Goal: Information Seeking & Learning: Learn about a topic

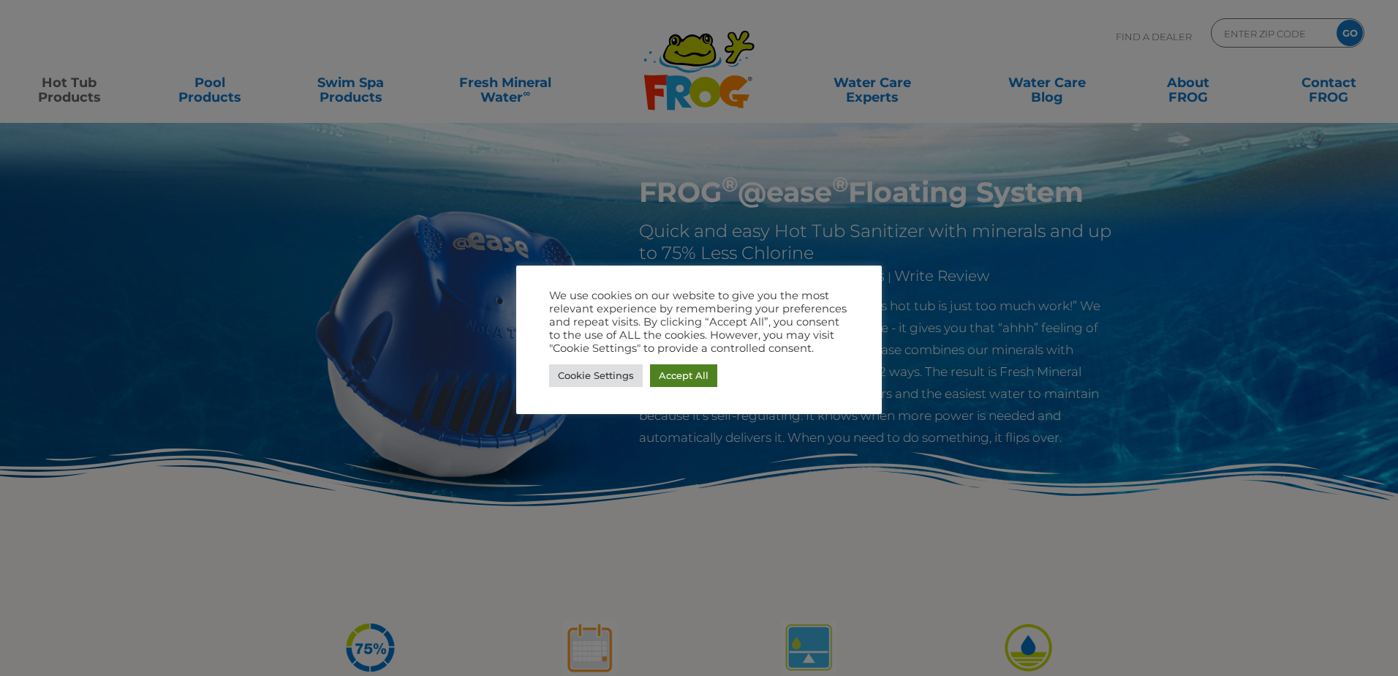
click at [673, 380] on link "Accept All" at bounding box center [683, 375] width 67 height 23
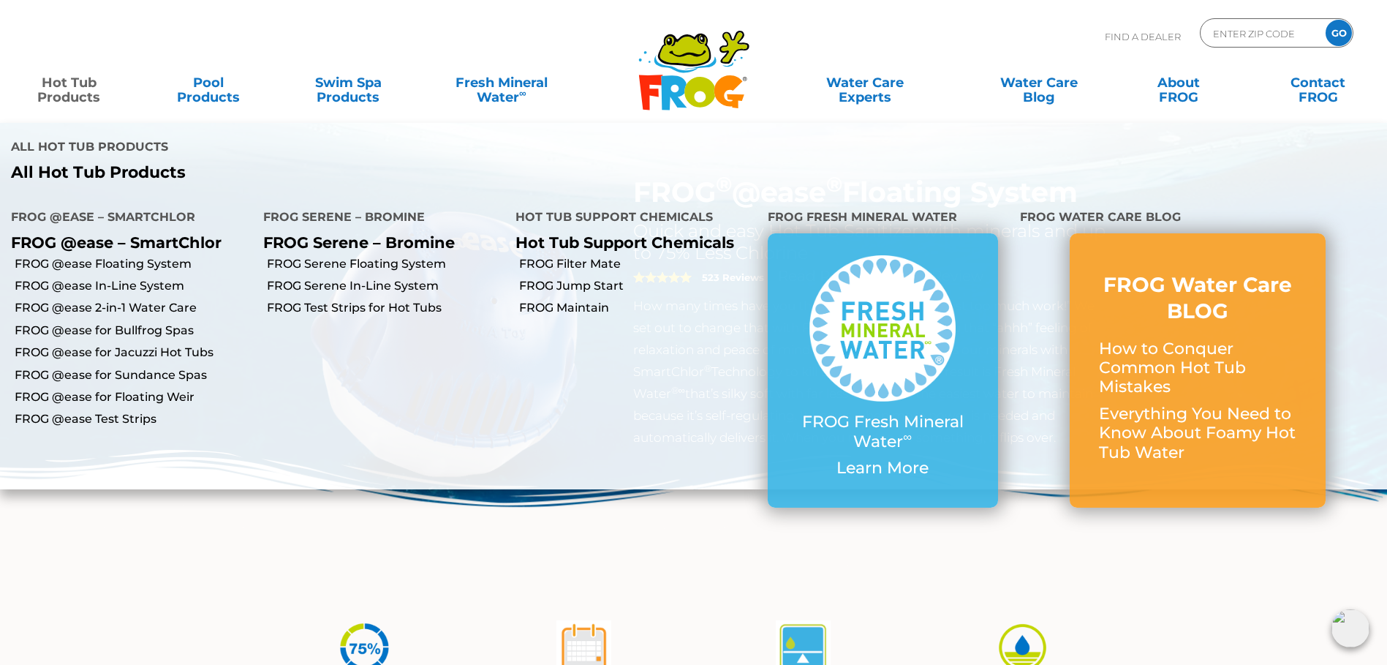
click at [86, 96] on link "Hot Tub Products" at bounding box center [69, 82] width 109 height 29
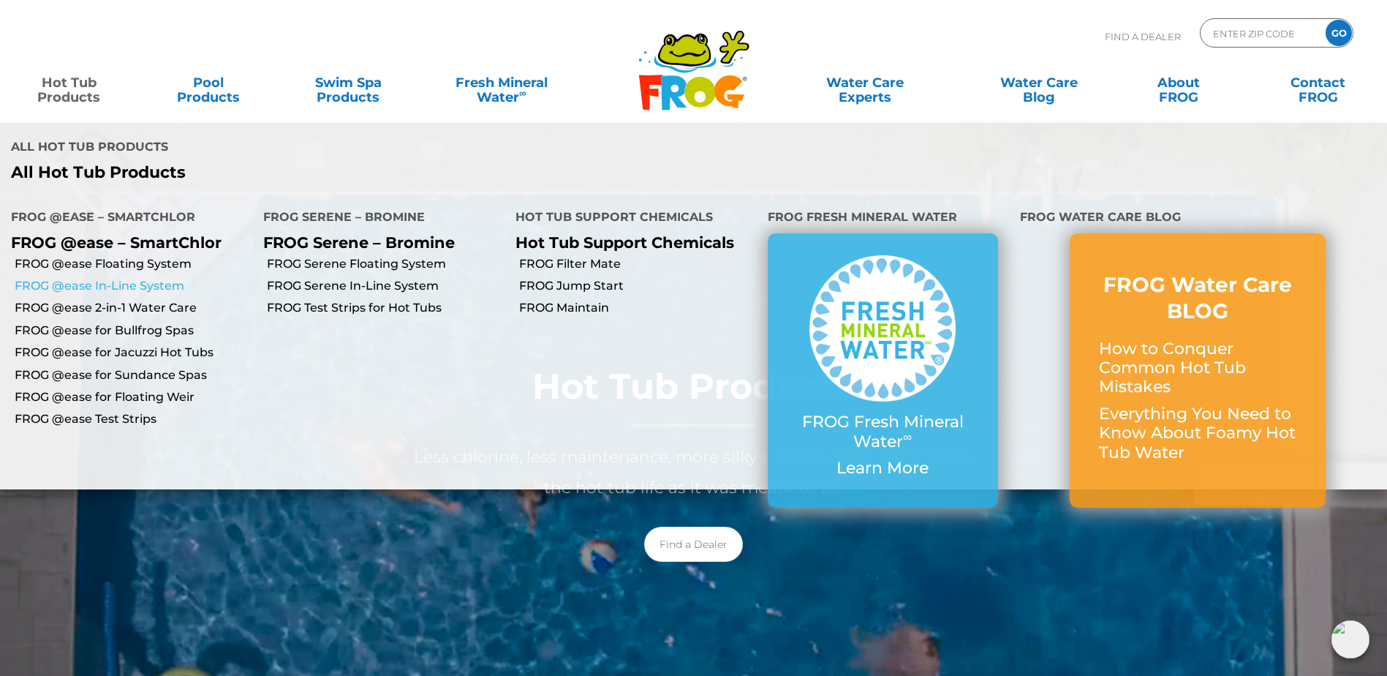
click at [113, 278] on link "FROG @ease In-Line System" at bounding box center [134, 286] width 238 height 16
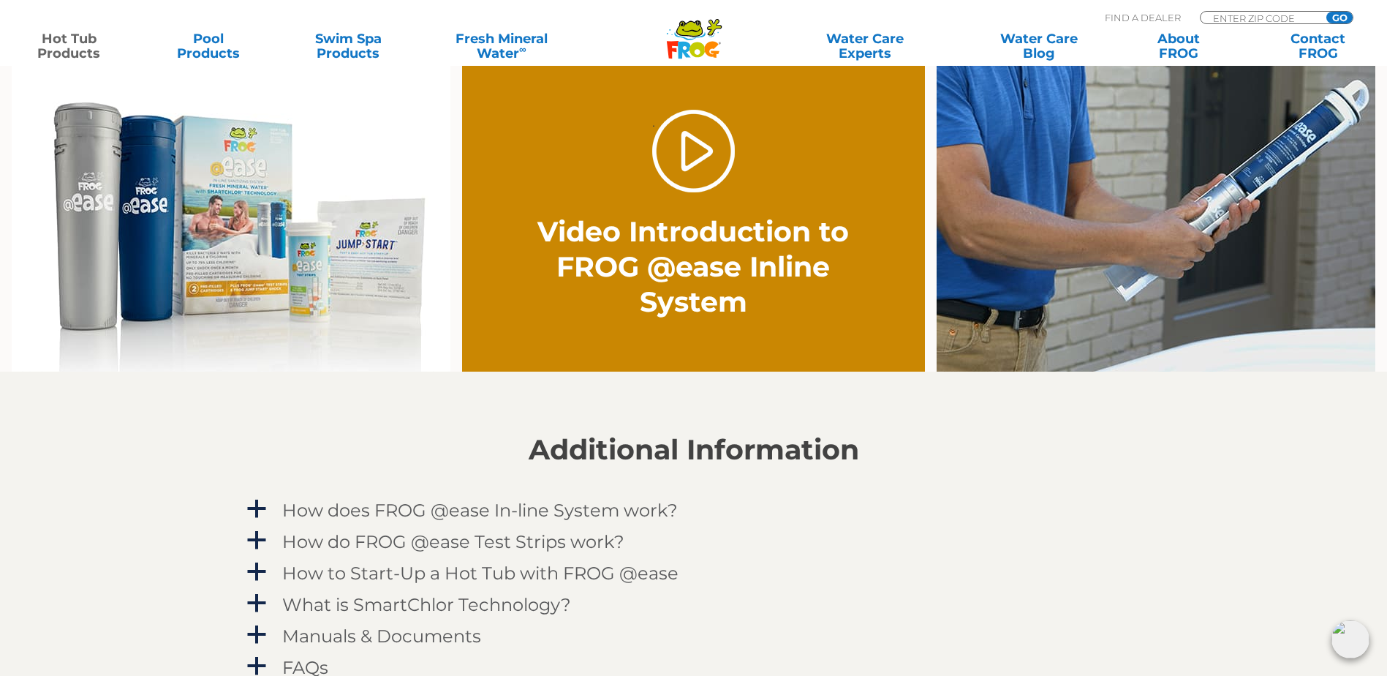
scroll to position [1170, 0]
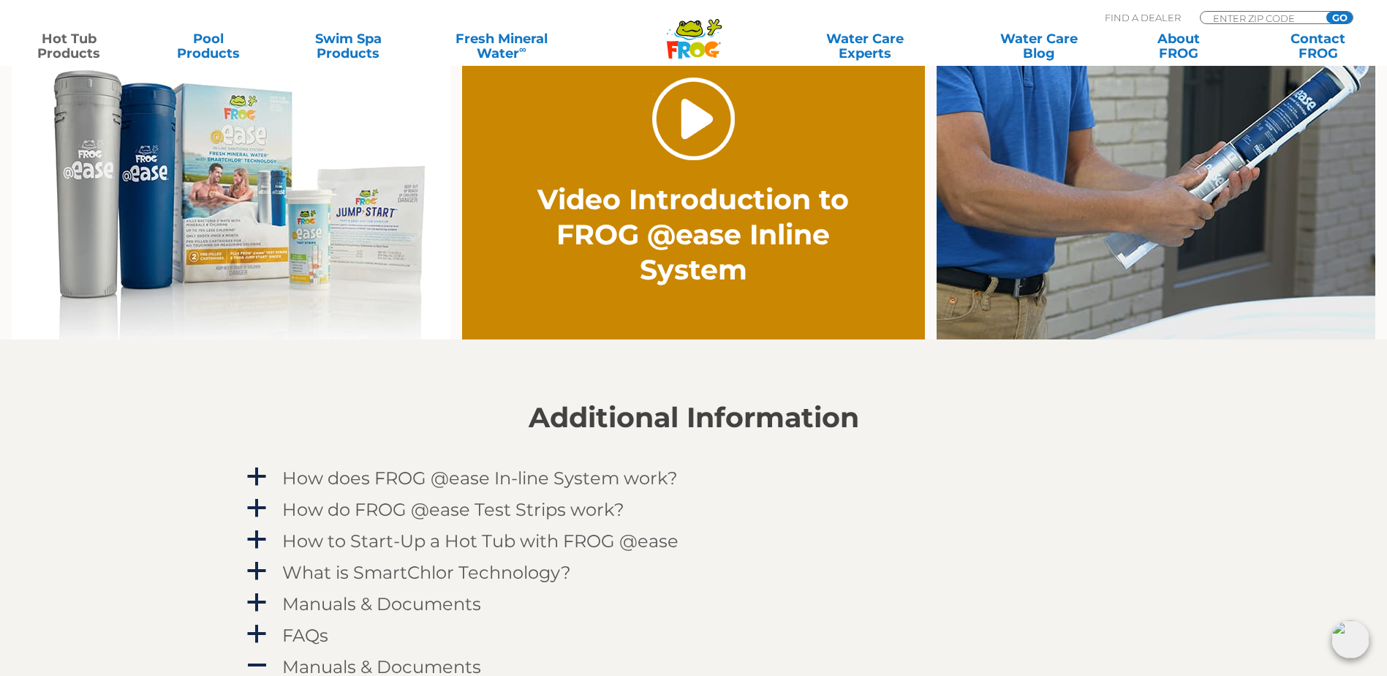
click at [696, 140] on link "." at bounding box center [693, 119] width 83 height 83
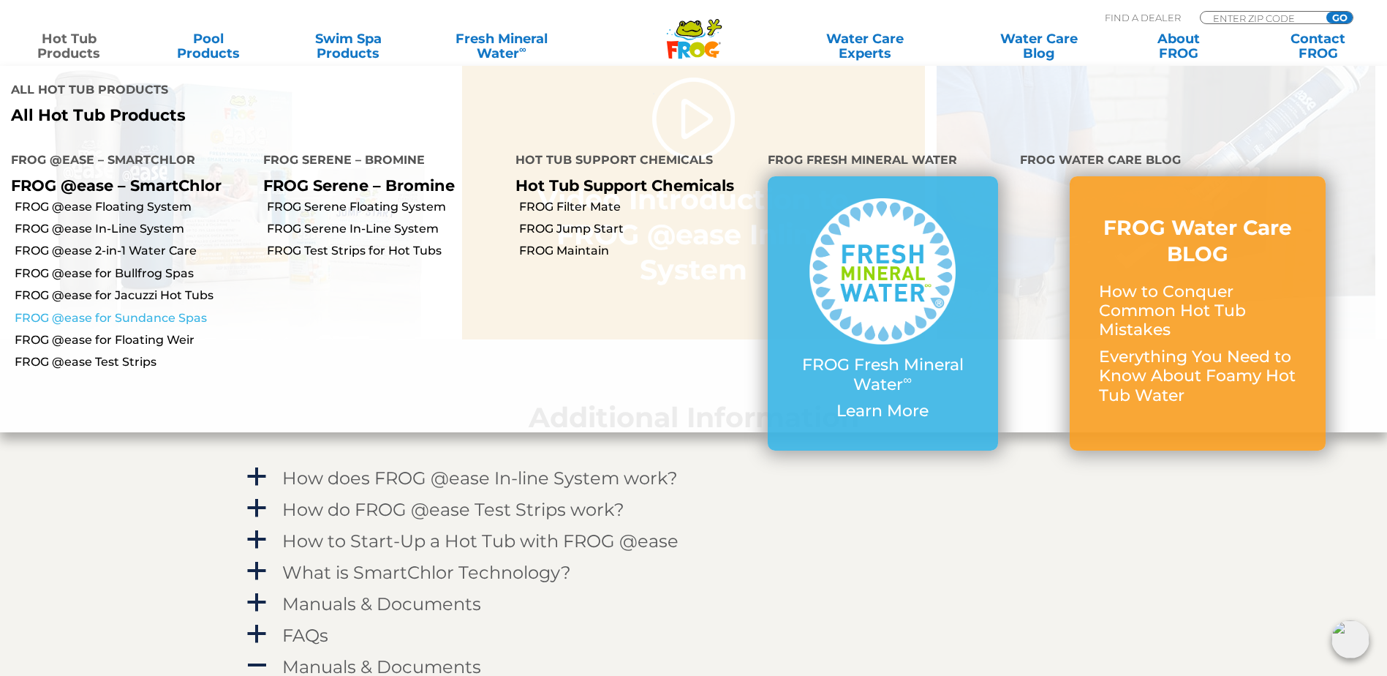
click at [129, 310] on link "FROG @ease for Sundance Spas" at bounding box center [134, 318] width 238 height 16
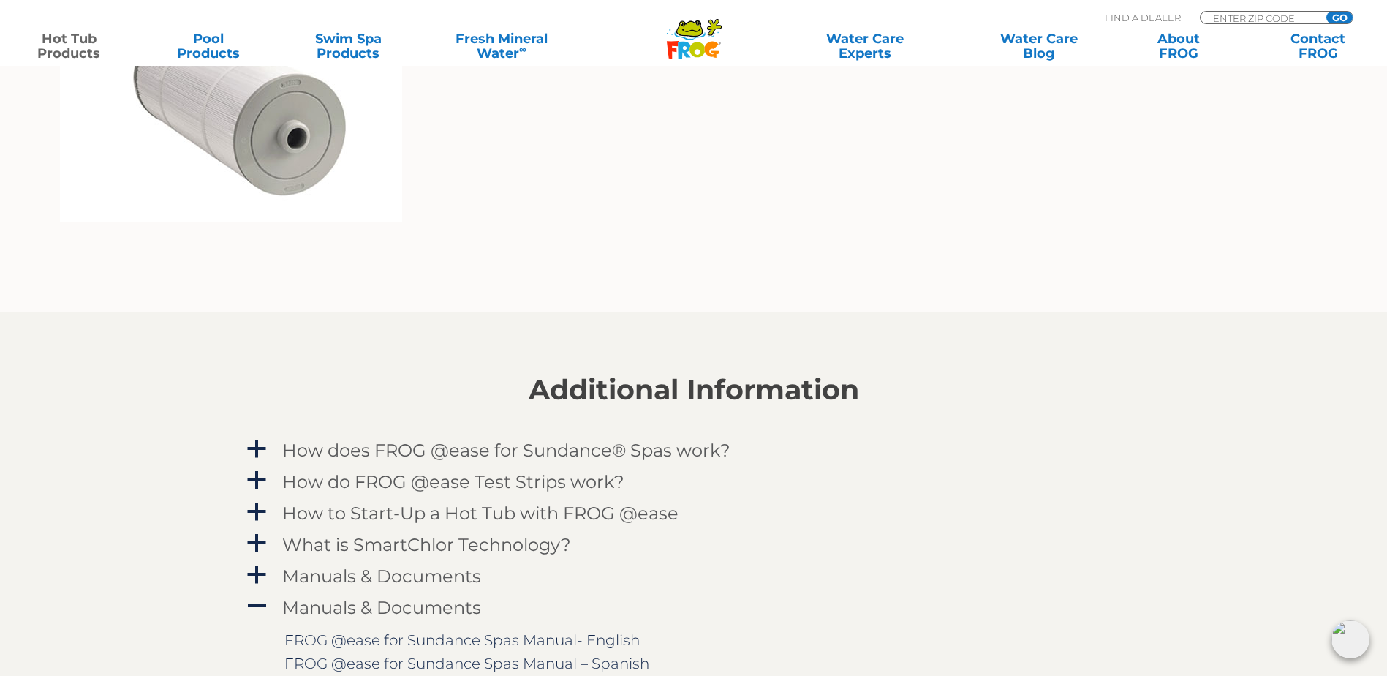
scroll to position [1316, 0]
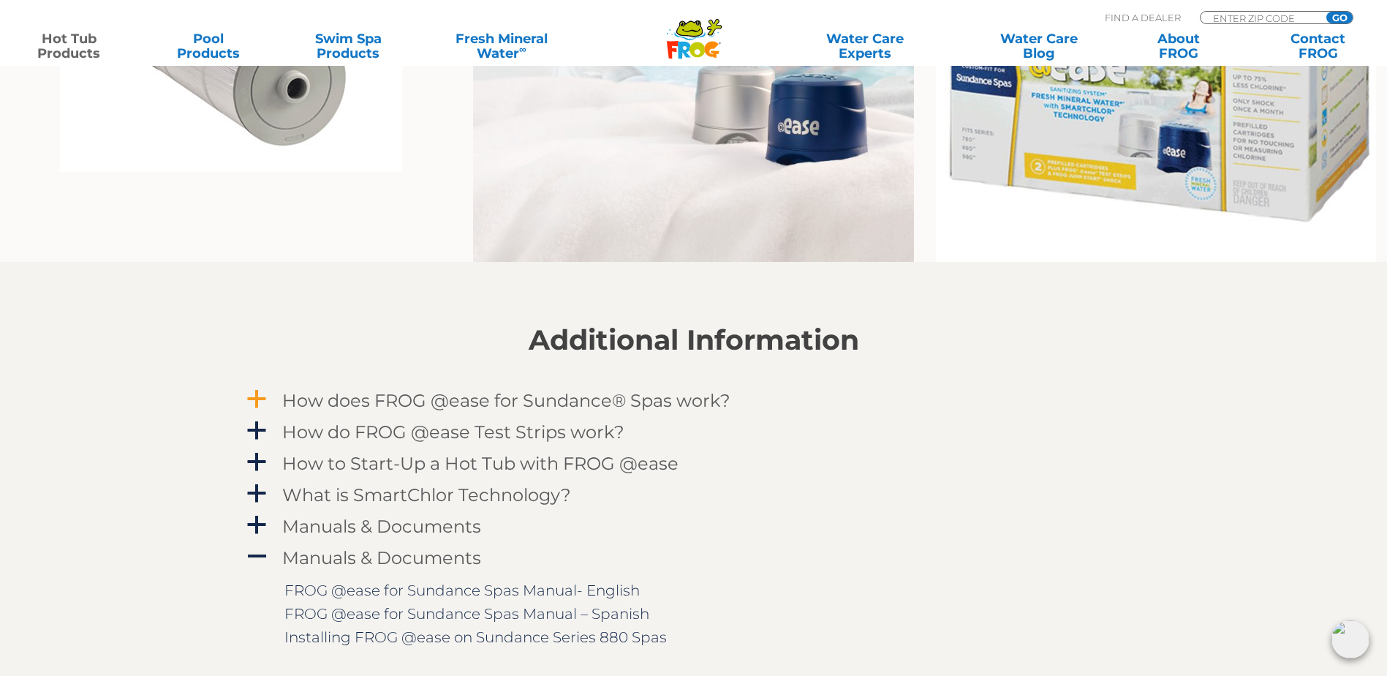
click at [265, 396] on span "a" at bounding box center [257, 399] width 22 height 22
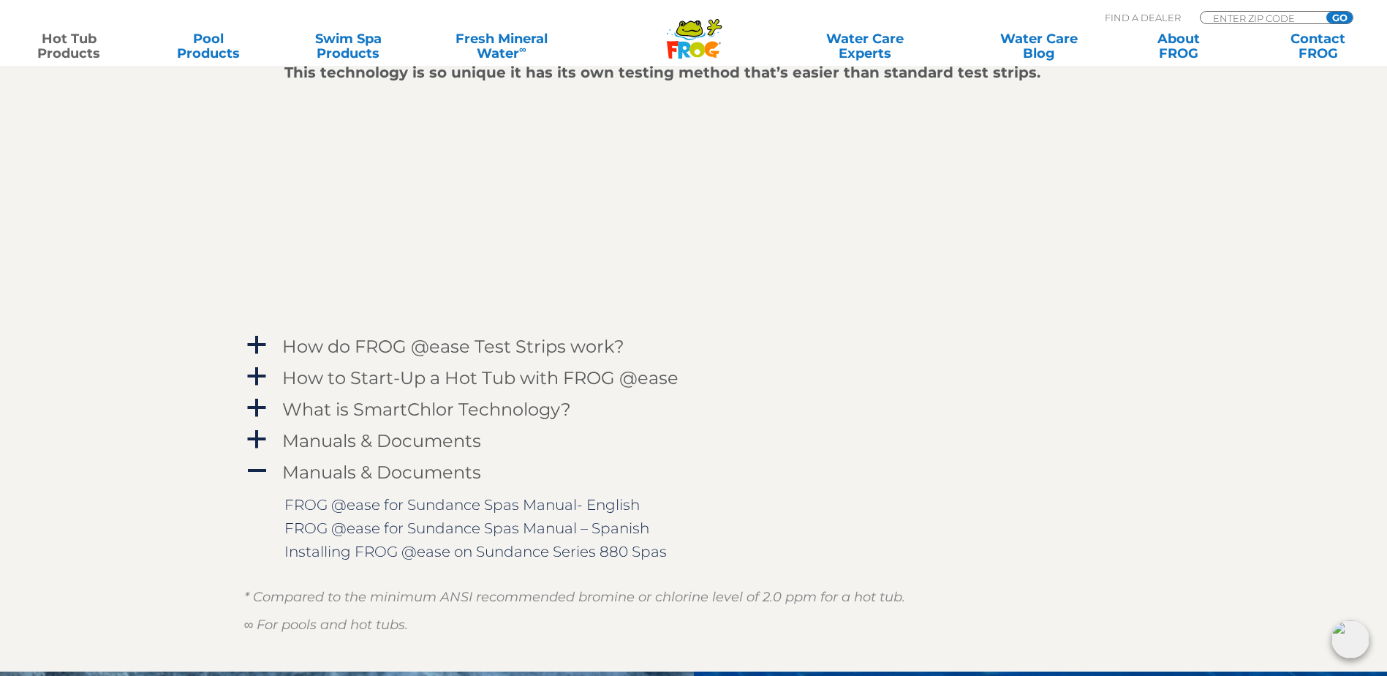
scroll to position [1828, 0]
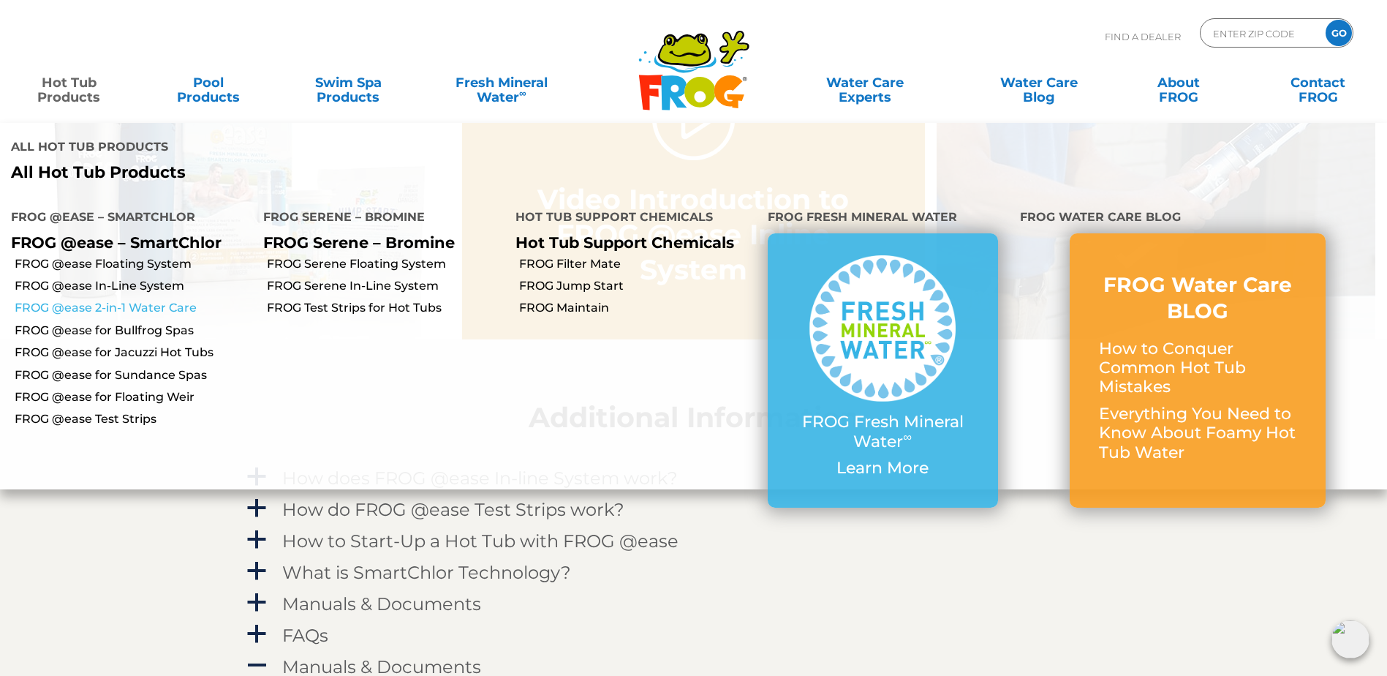
click at [167, 300] on link "FROG @ease 2-in-1 Water Care" at bounding box center [134, 308] width 238 height 16
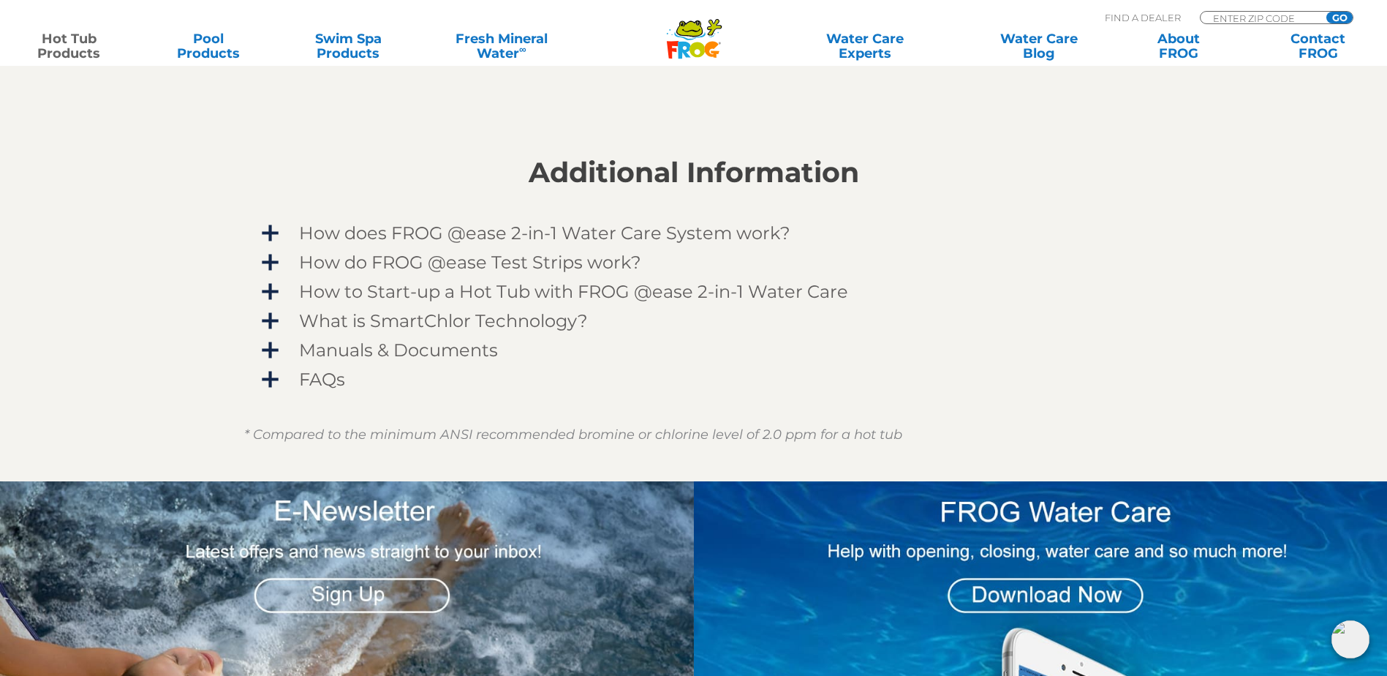
scroll to position [1170, 0]
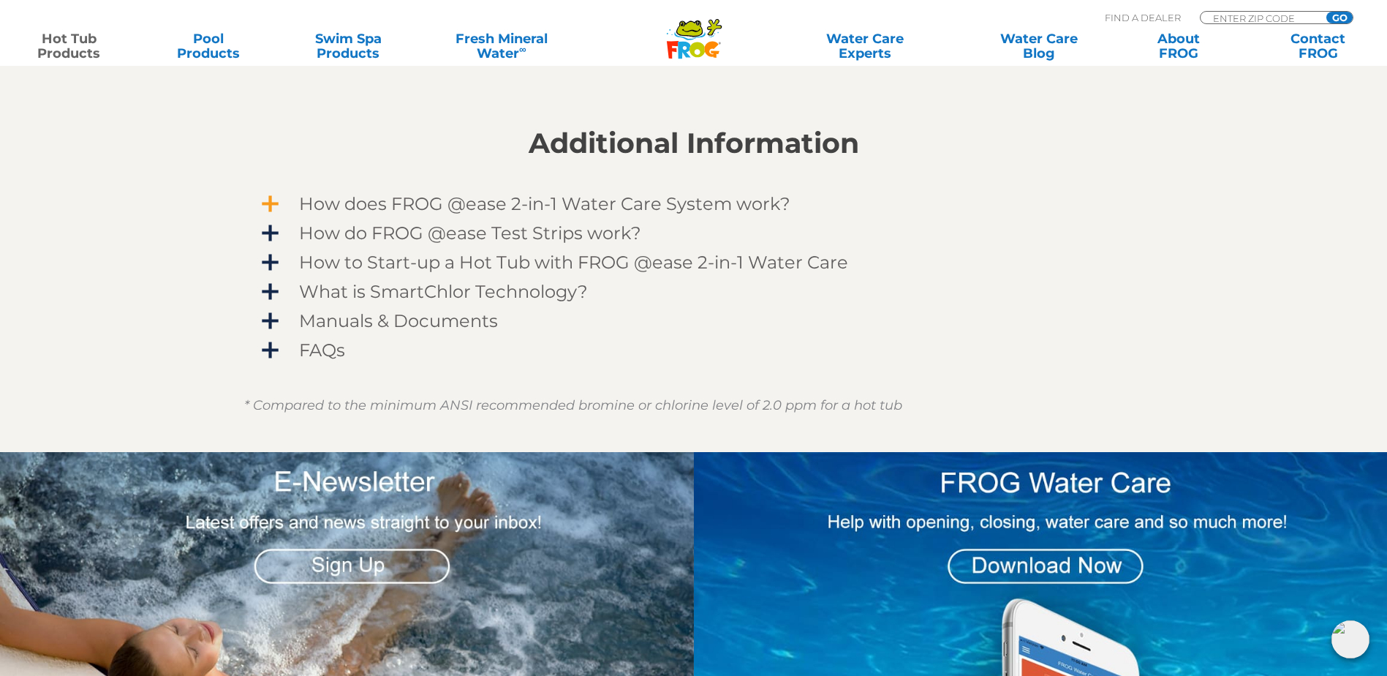
click at [278, 203] on span "How does FROG @ease 2-in-1 Water Care System work?" at bounding box center [703, 204] width 851 height 20
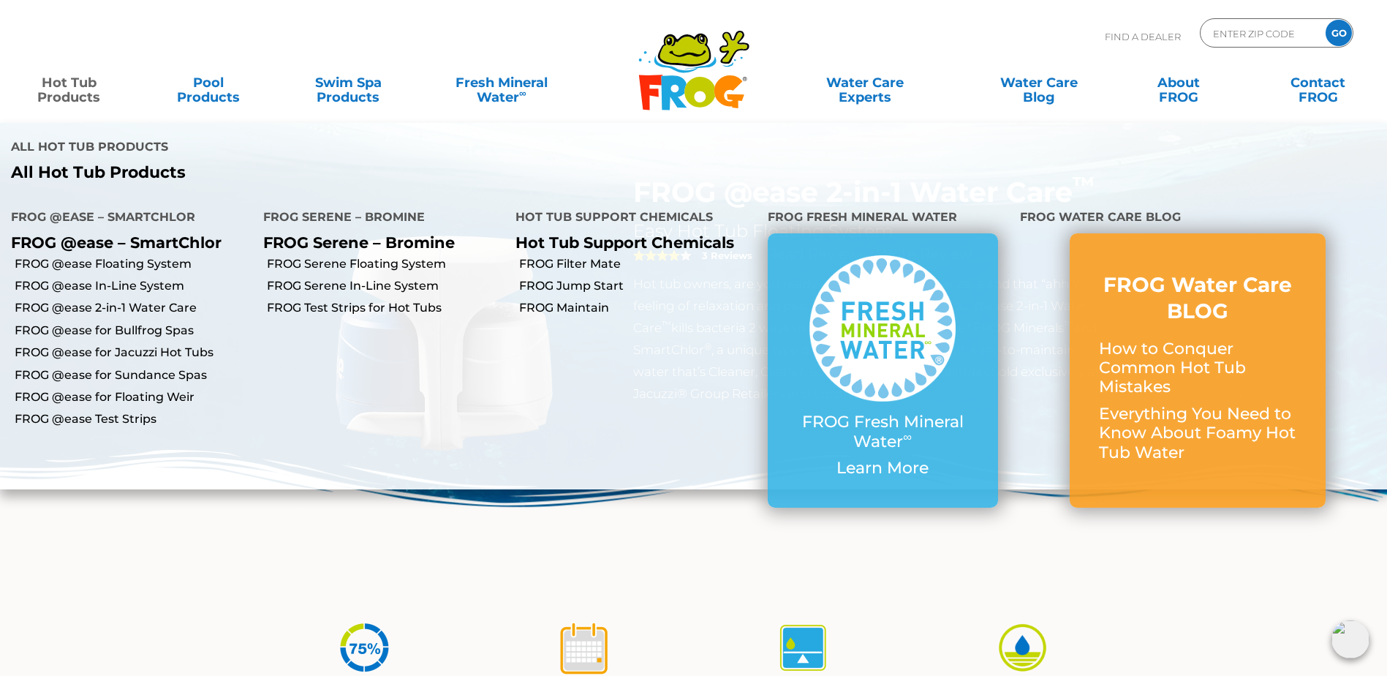
click at [69, 89] on link "Hot Tub Products" at bounding box center [69, 82] width 109 height 29
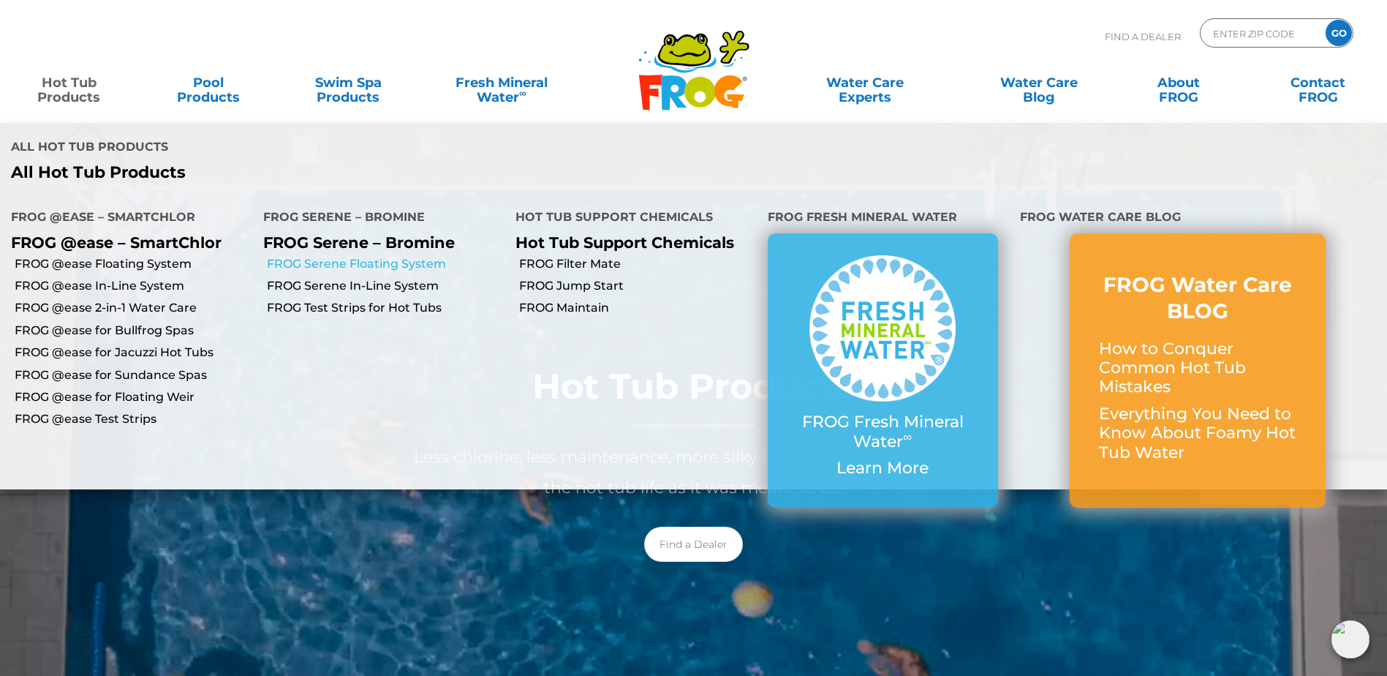
click at [388, 256] on link "FROG Serene Floating System" at bounding box center [386, 264] width 238 height 16
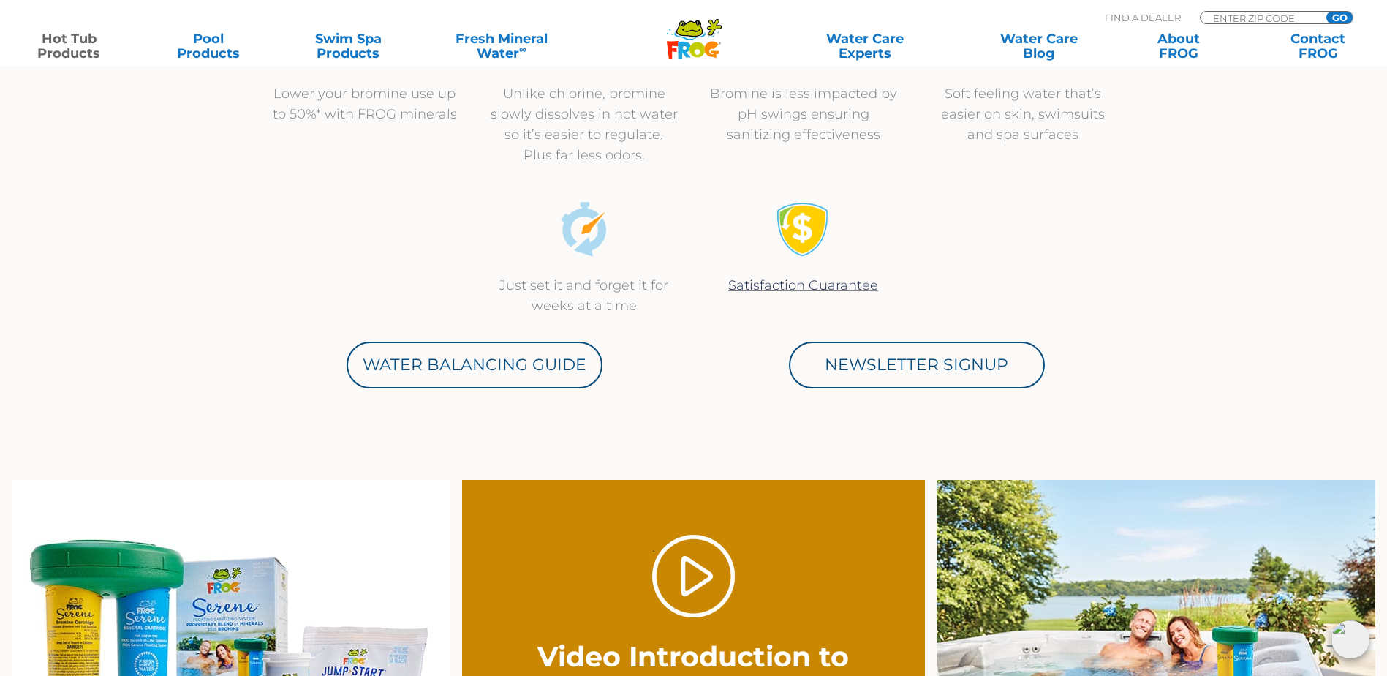
scroll to position [731, 0]
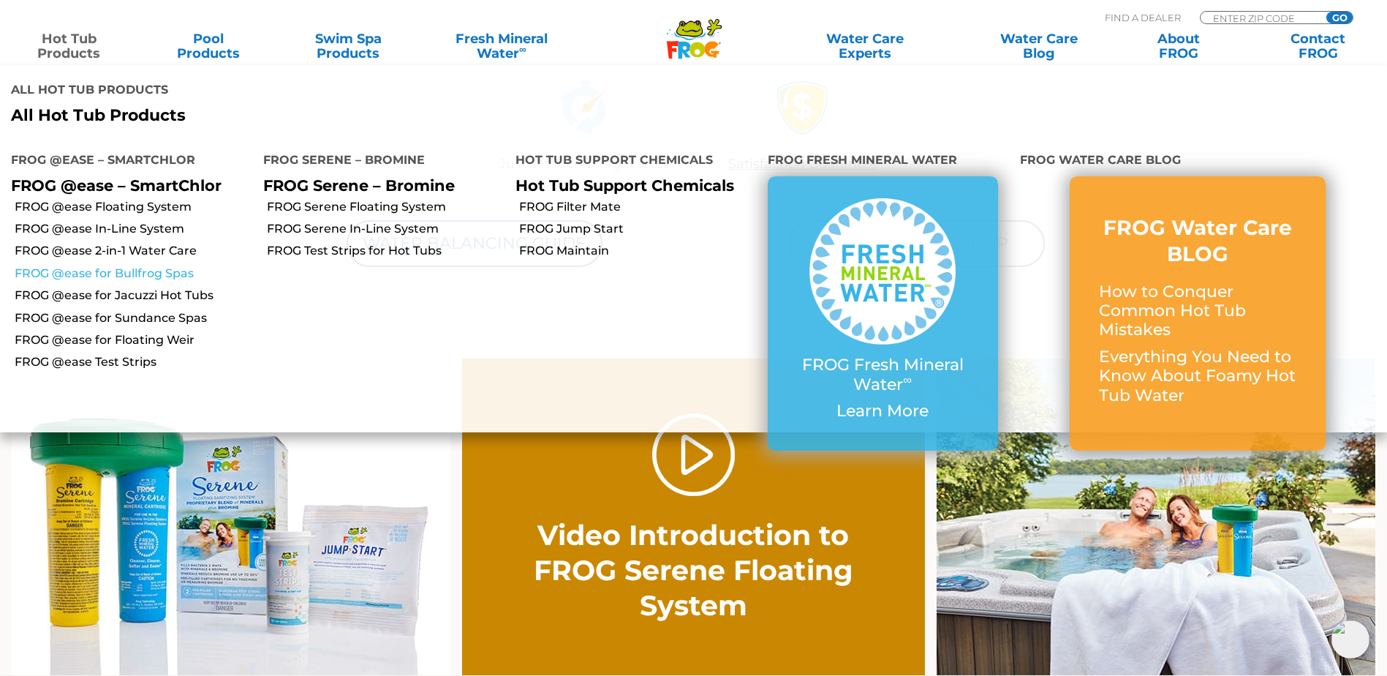
click at [146, 265] on link "FROG @ease for Bullfrog Spas" at bounding box center [134, 273] width 238 height 16
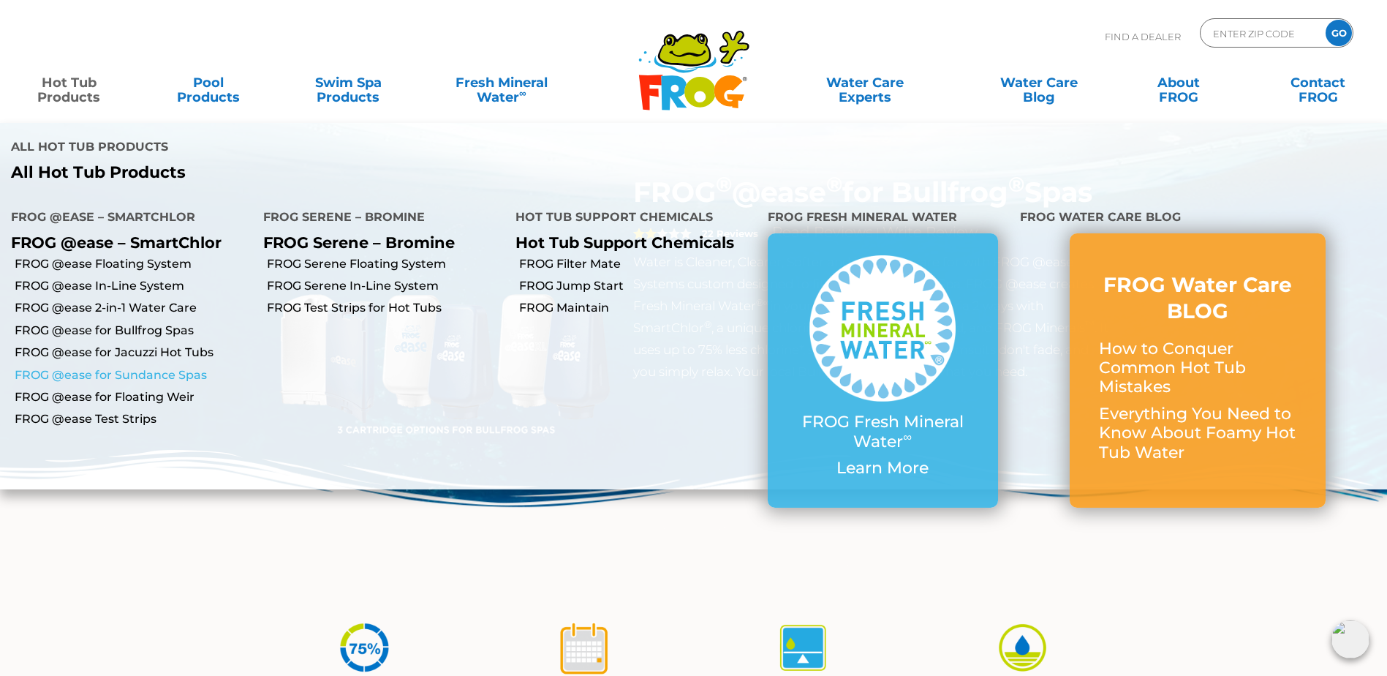
click at [115, 367] on link "FROG @ease for Sundance Spas" at bounding box center [134, 375] width 238 height 16
